Goal: Task Accomplishment & Management: Manage account settings

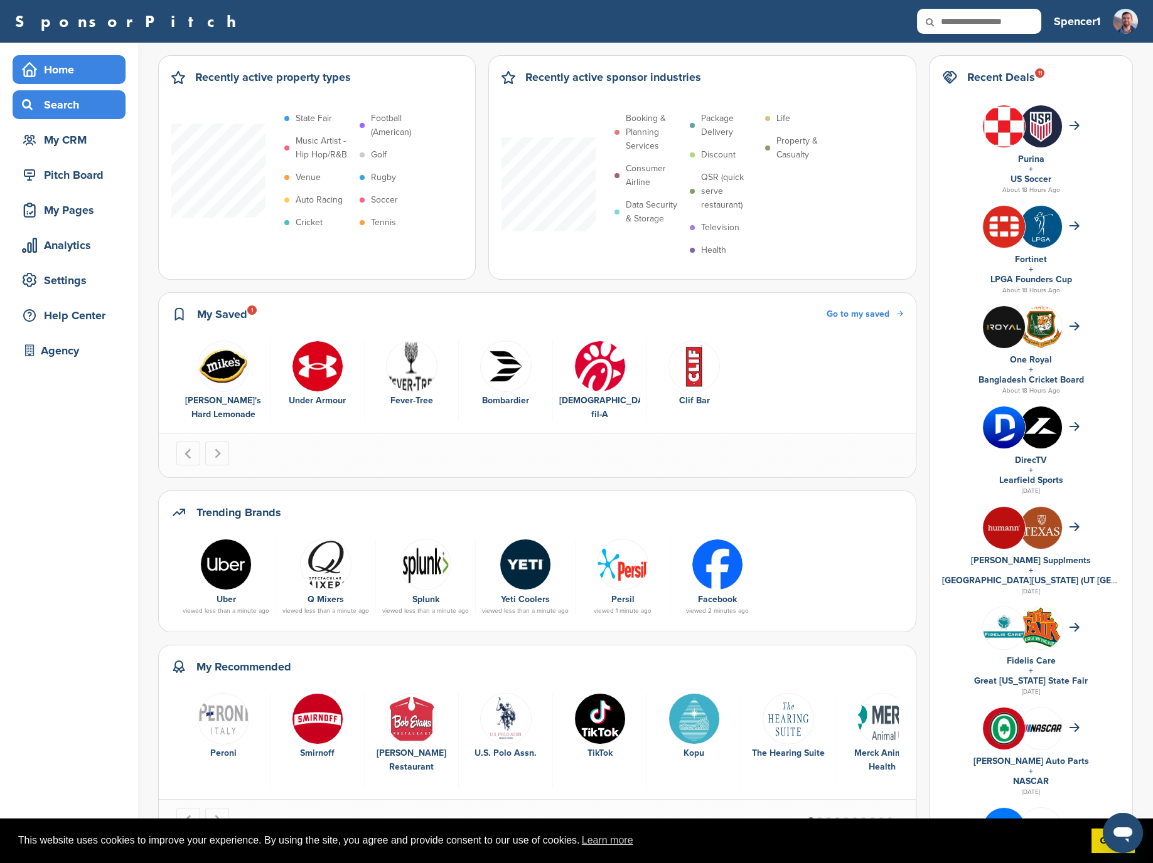
click at [85, 109] on div "Search" at bounding box center [72, 105] width 107 height 23
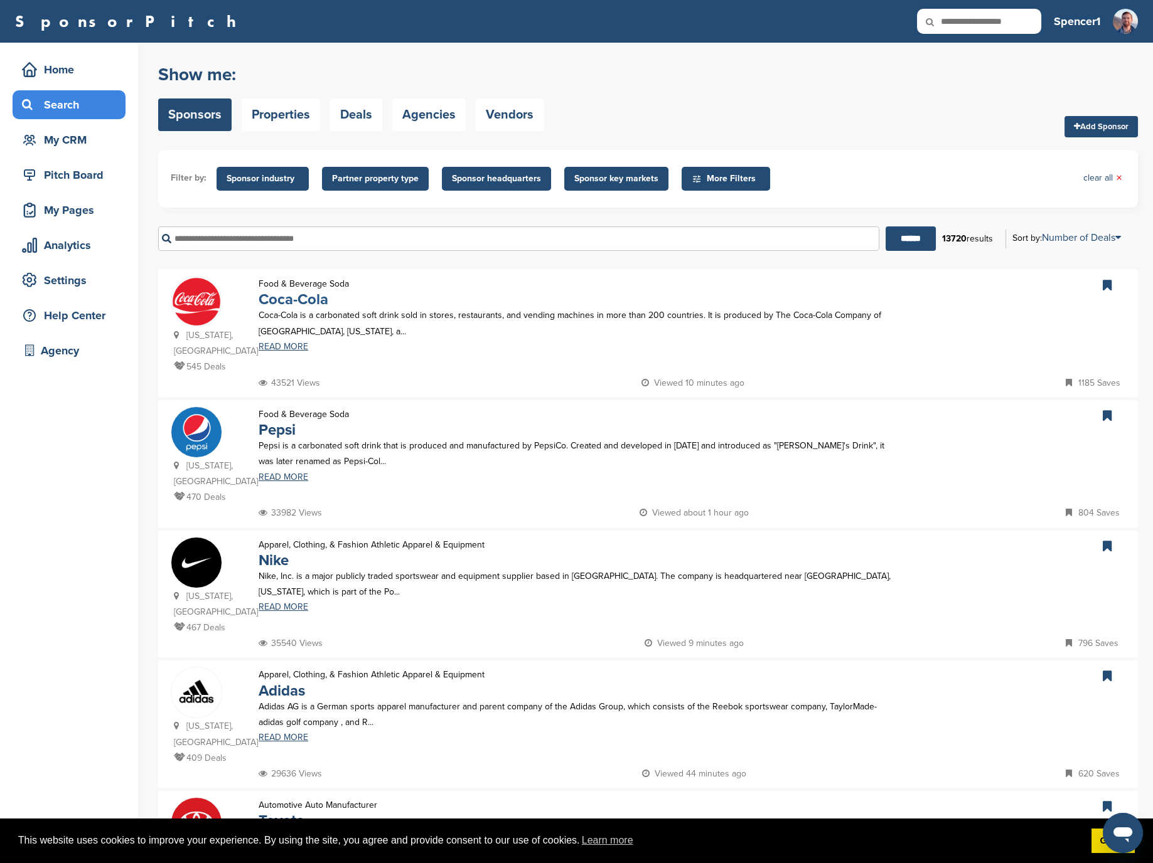
click at [296, 300] on link "Coca-Cola" at bounding box center [294, 300] width 70 height 18
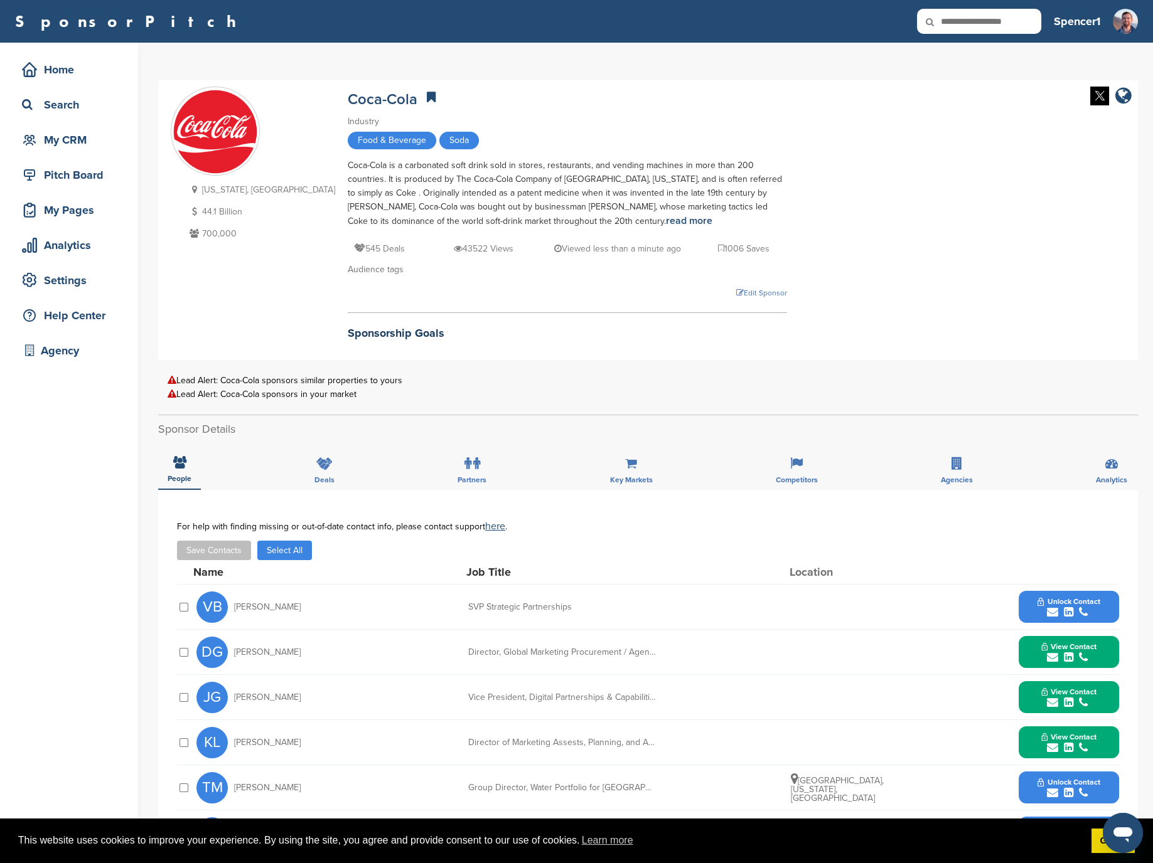
click at [698, 282] on div "Coca-Cola Industry Food & Beverage Soda Coca-Cola is a carbonated soft drink so…" at bounding box center [567, 217] width 439 height 261
click at [700, 290] on div "Edit Sponsor" at bounding box center [567, 293] width 439 height 14
